Goal: Information Seeking & Learning: Check status

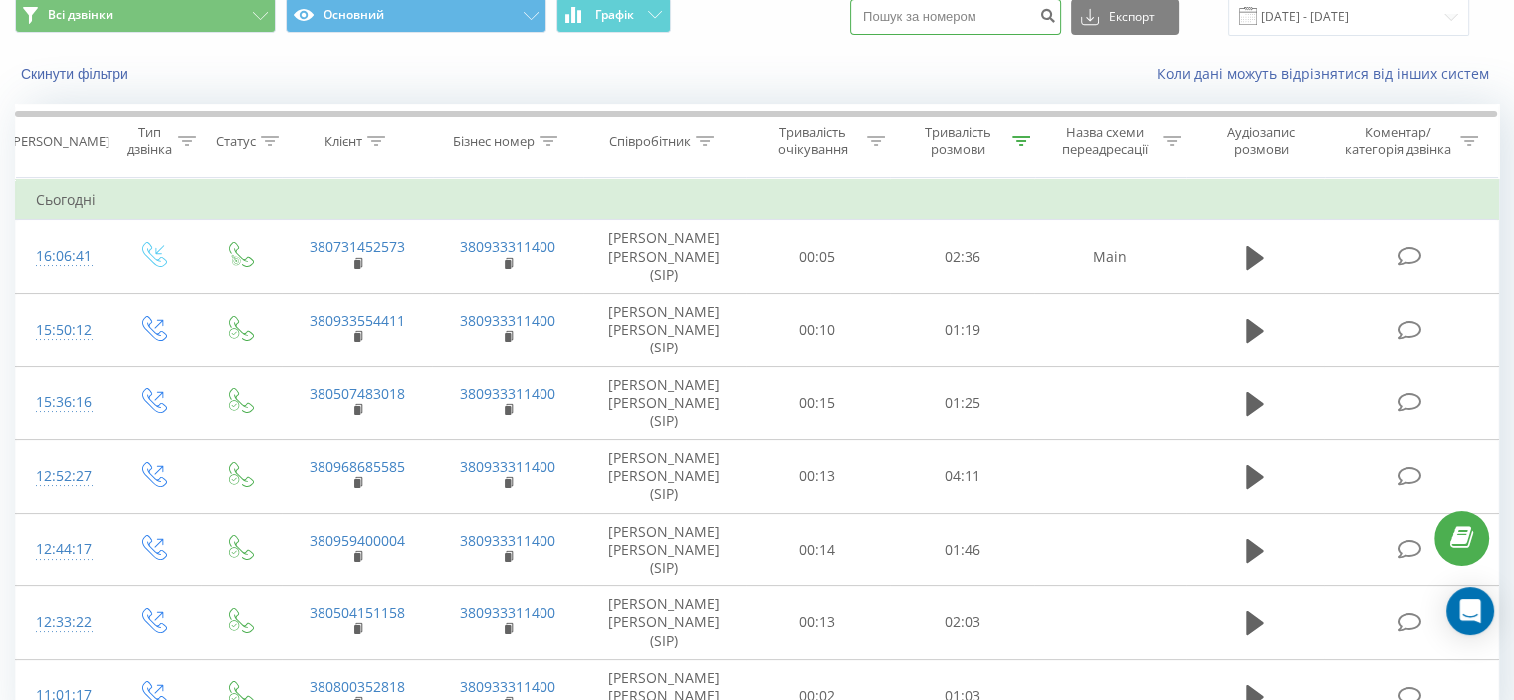
click at [948, 18] on input at bounding box center [955, 17] width 211 height 36
paste input "0 968 685 585"
type input "0 968 685 585"
click at [1056, 19] on icon "submit" at bounding box center [1047, 13] width 17 height 12
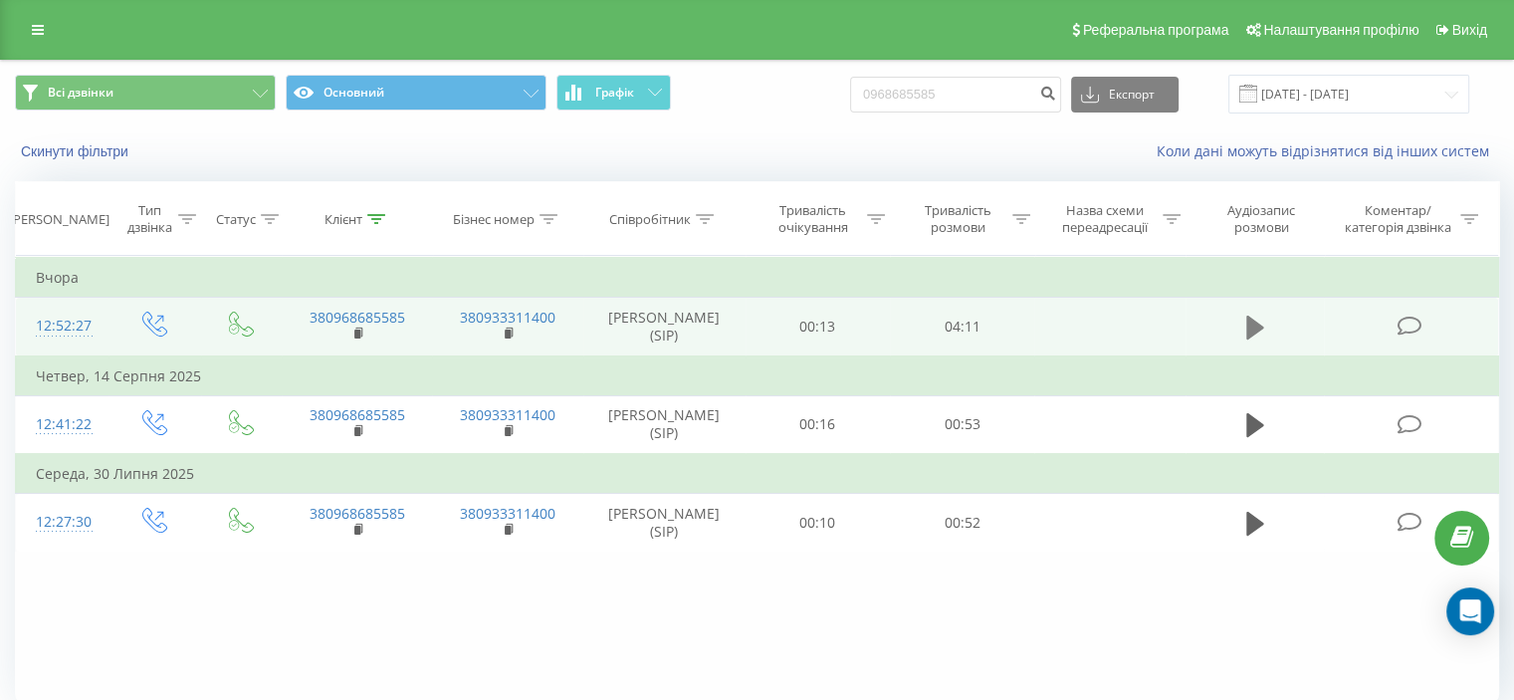
click at [1248, 322] on icon at bounding box center [1255, 328] width 18 height 24
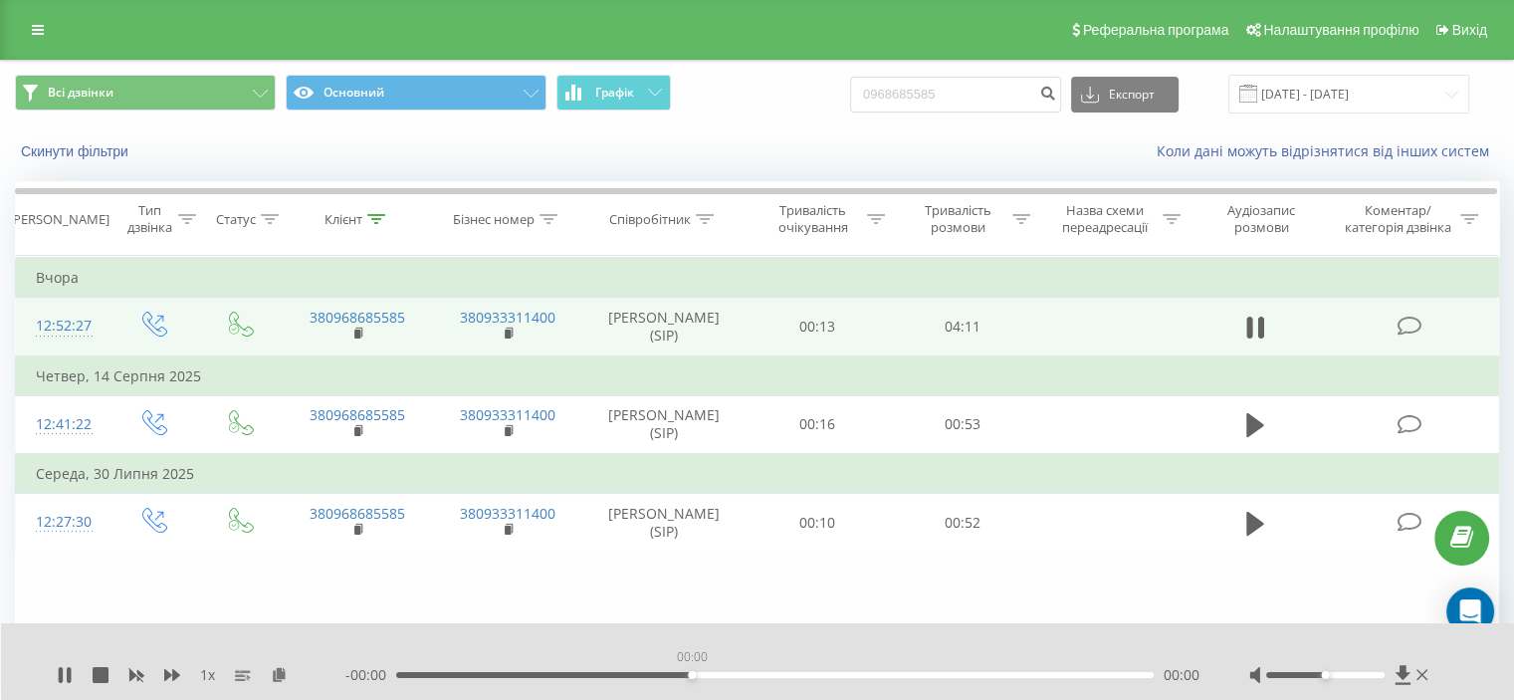
click at [695, 676] on div "00:00" at bounding box center [775, 675] width 758 height 6
click at [611, 680] on div "- 04:06 00:03 00:03" at bounding box center [772, 675] width 854 height 20
click at [617, 675] on div "00:03" at bounding box center [775, 675] width 758 height 6
click at [844, 672] on div "01:18" at bounding box center [775, 675] width 758 height 6
click at [984, 672] on div "02:34" at bounding box center [775, 675] width 758 height 6
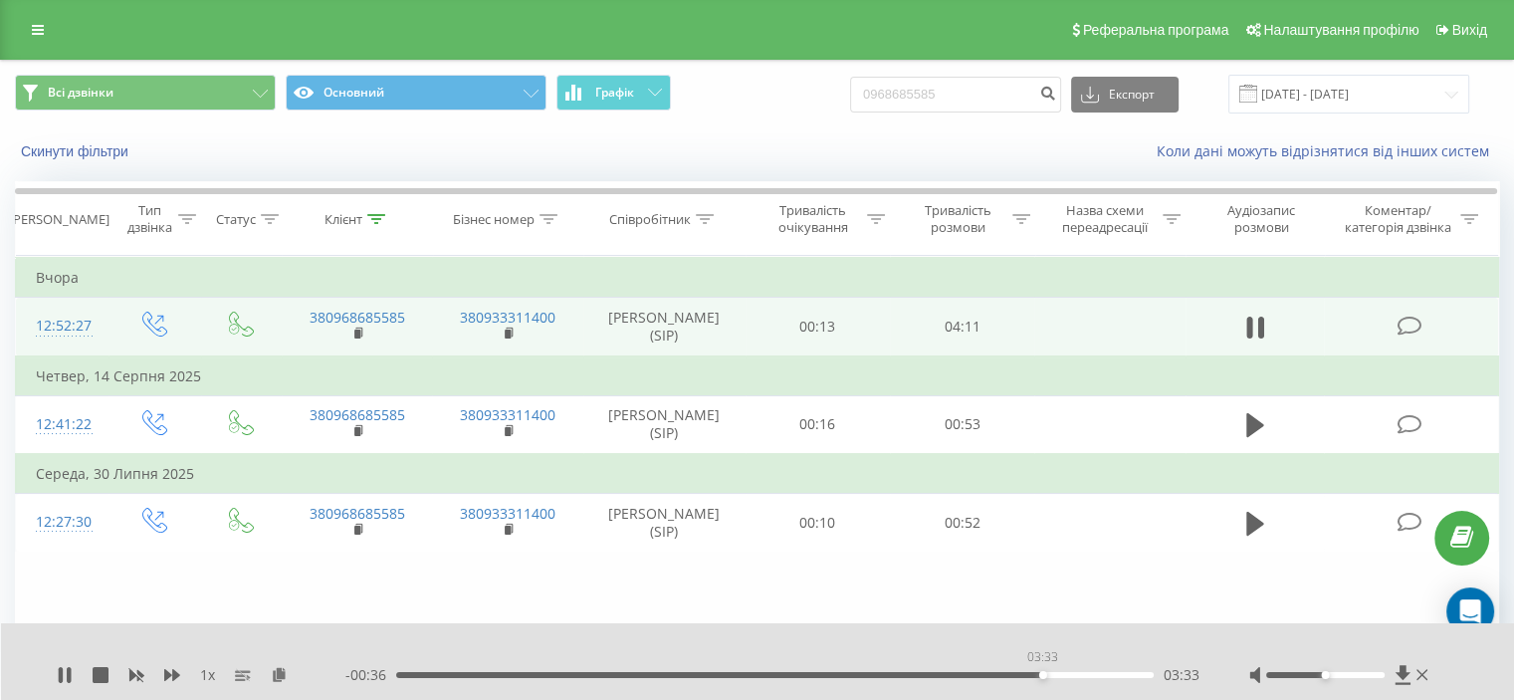
click at [1042, 675] on div "03:33" at bounding box center [775, 675] width 758 height 6
click at [173, 673] on icon at bounding box center [172, 675] width 16 height 12
click at [174, 673] on icon at bounding box center [172, 675] width 16 height 12
